Goal: Transaction & Acquisition: Purchase product/service

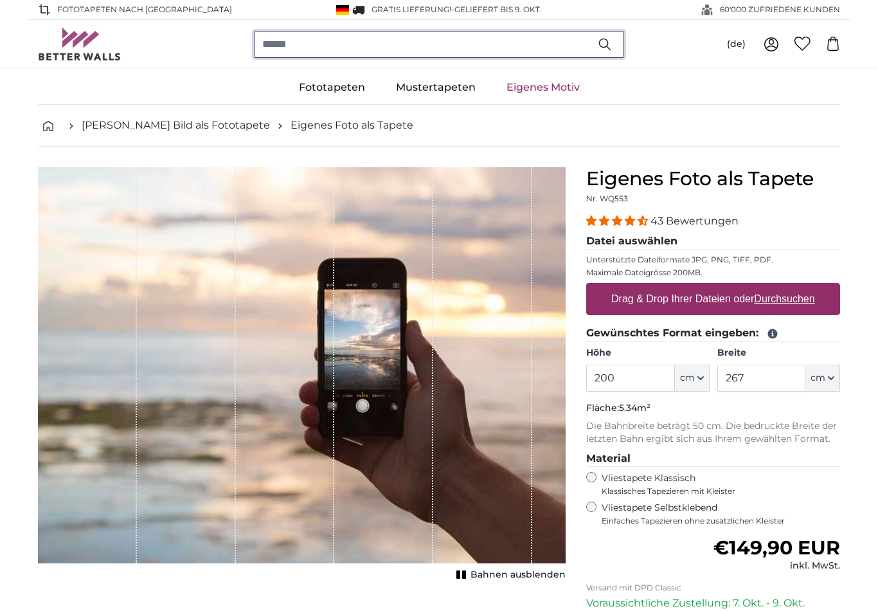
click at [354, 46] on input "search" at bounding box center [439, 44] width 370 height 27
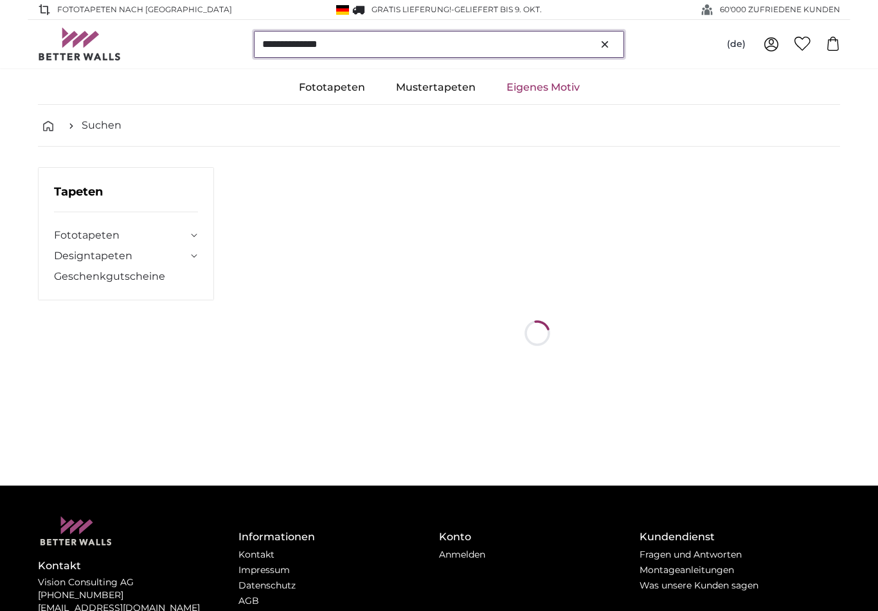
type input "**********"
